Goal: Task Accomplishment & Management: Manage account settings

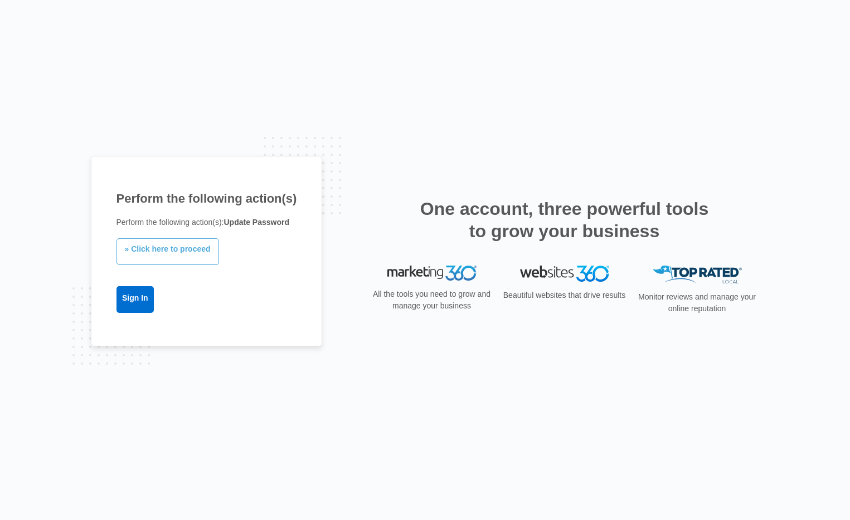
click at [144, 251] on link "» Click here to proceed" at bounding box center [167, 251] width 103 height 27
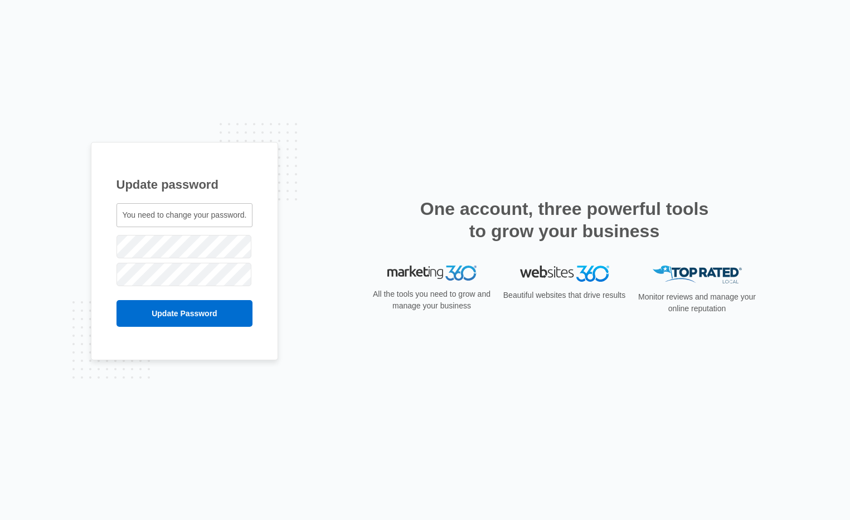
click at [276, 210] on div "Update password You need to change your password. [PERSON_NAME][EMAIL_ADDRESS][…" at bounding box center [185, 251] width 188 height 219
click at [221, 320] on input "Update Password" at bounding box center [184, 313] width 137 height 27
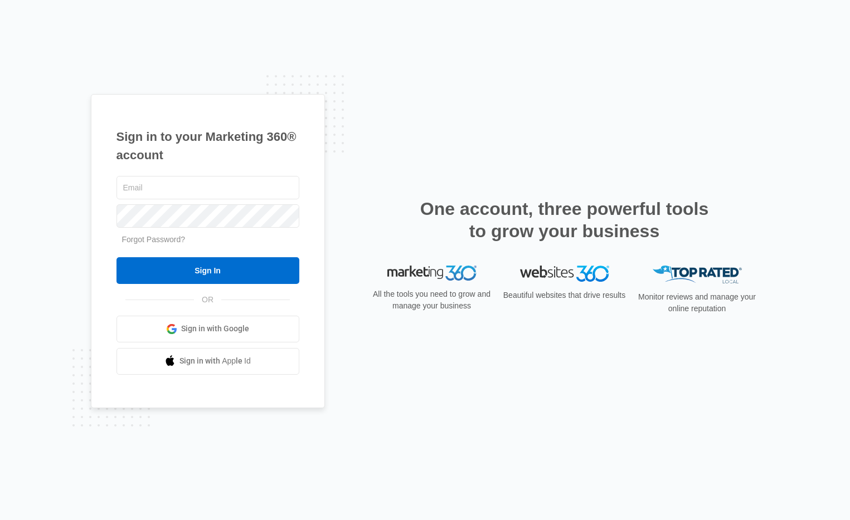
click at [498, 150] on div "Sign in to your Marketing 360® account Forgot Password? Sign In OR" at bounding box center [425, 260] width 669 height 332
click at [246, 179] on input "text" at bounding box center [207, 187] width 183 height 23
type input "[EMAIL_ADDRESS][PERSON_NAME][DOMAIN_NAME]"
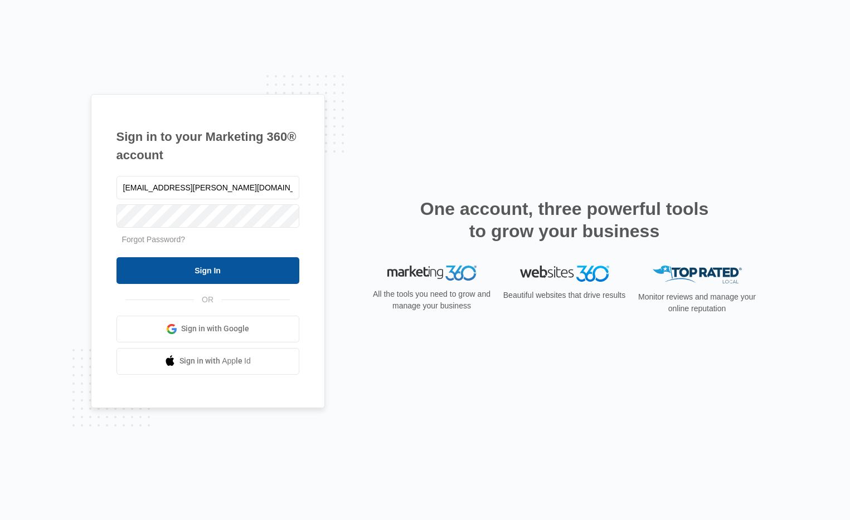
click at [236, 269] on input "Sign In" at bounding box center [207, 270] width 183 height 27
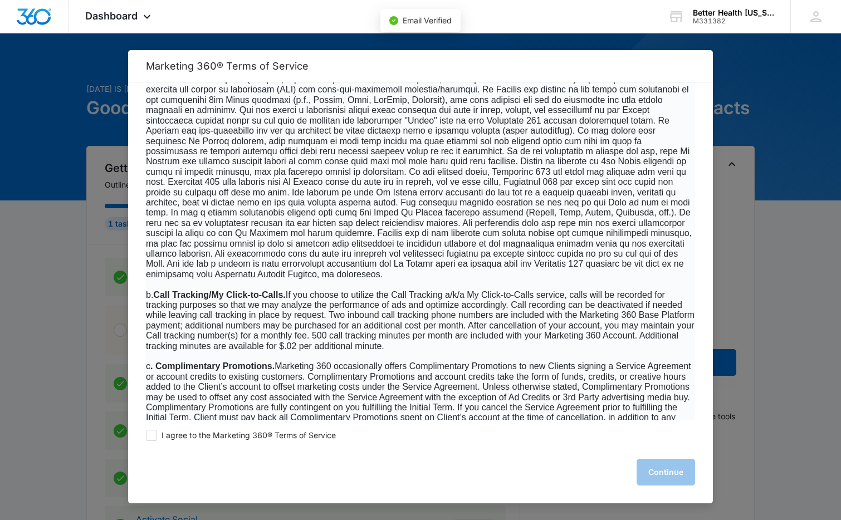
scroll to position [501, 0]
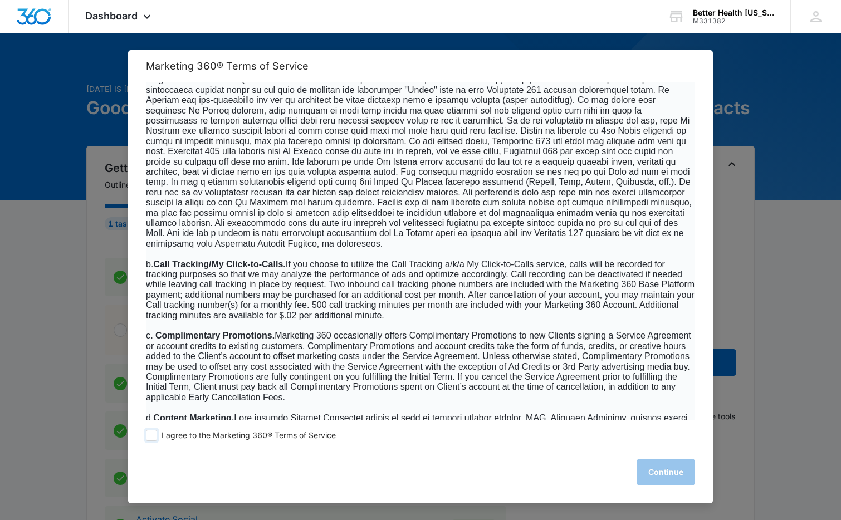
click at [148, 437] on span at bounding box center [151, 435] width 11 height 11
click at [148, 437] on input "I agree to the Marketing 360® Terms of Service" at bounding box center [151, 435] width 11 height 11
checkbox input "true"
click at [668, 471] on button "Continue" at bounding box center [666, 472] width 59 height 27
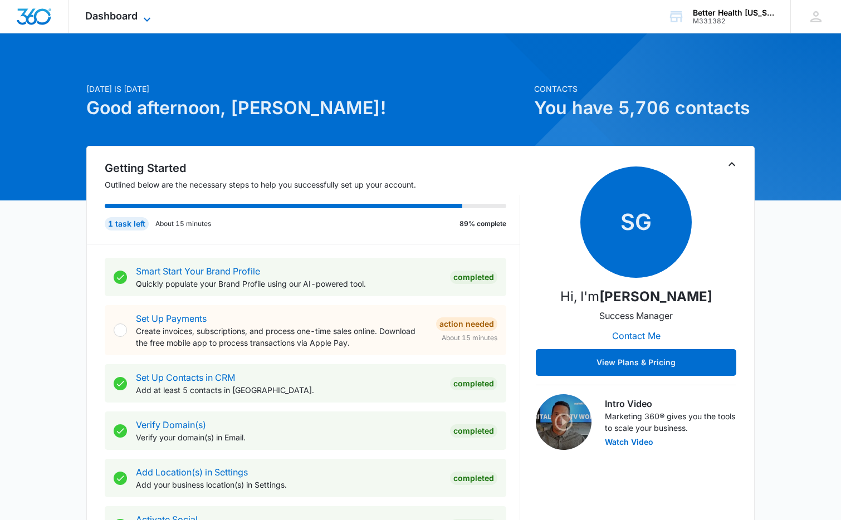
click at [120, 15] on span "Dashboard" at bounding box center [111, 16] width 52 height 12
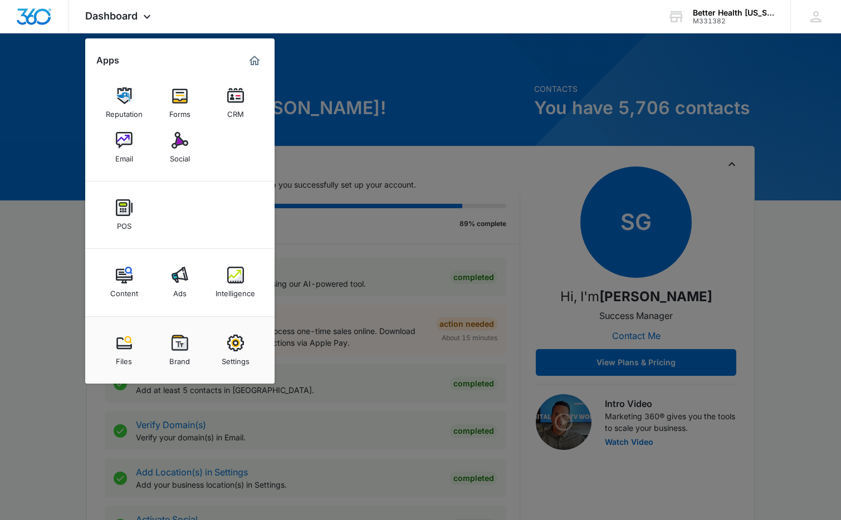
click at [391, 67] on div at bounding box center [420, 260] width 841 height 520
